Goal: Task Accomplishment & Management: Manage account settings

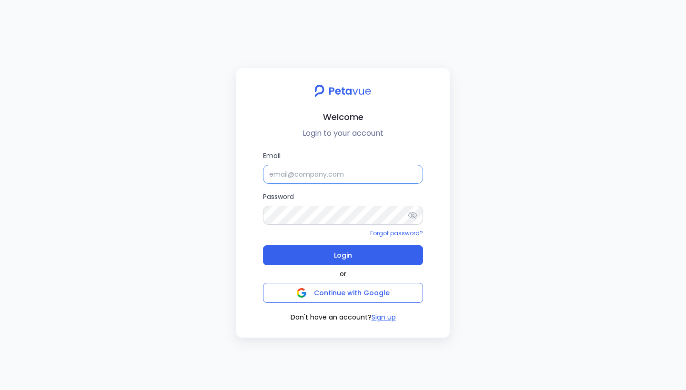
click at [317, 169] on input "Email" at bounding box center [343, 174] width 160 height 19
click at [168, 135] on div "Welcome Login to your account Email Password Forgot password? Login or Continue…" at bounding box center [343, 195] width 686 height 390
click at [326, 170] on input "Email" at bounding box center [343, 174] width 160 height 19
type input "[EMAIL_ADDRESS][DOMAIN_NAME]"
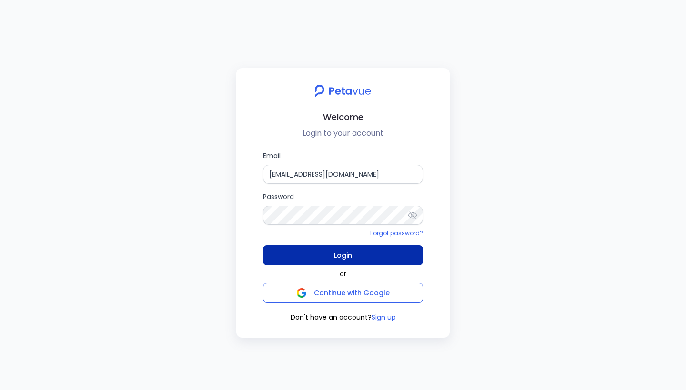
click at [354, 260] on button "Login" at bounding box center [343, 255] width 160 height 20
